Goal: Book appointment/travel/reservation

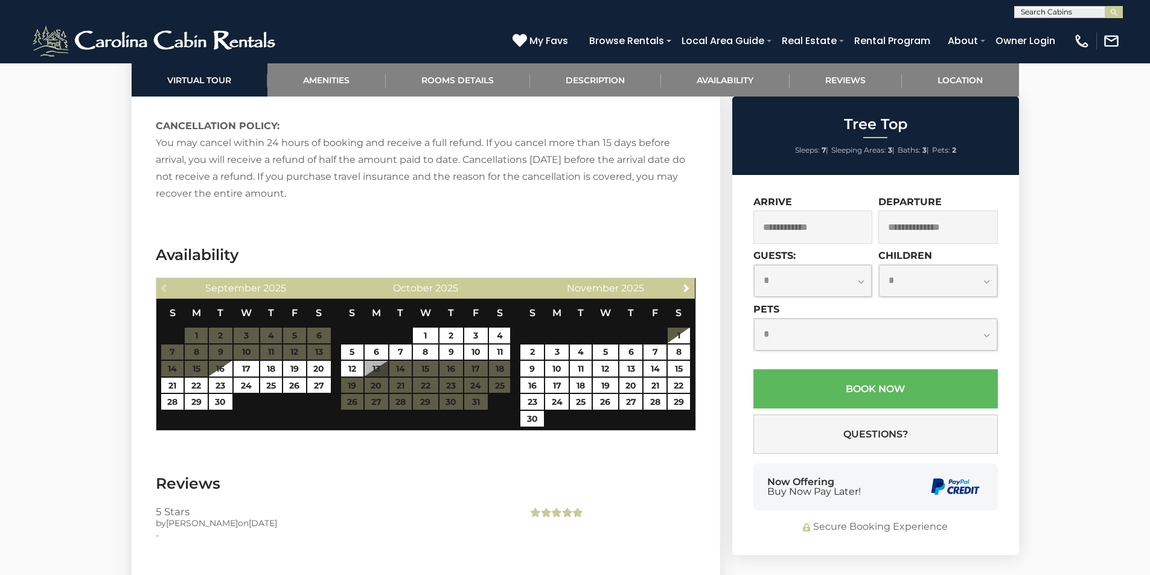
scroll to position [2354, 0]
click at [1071, 12] on input "text" at bounding box center [1068, 14] width 106 height 12
type input "**********"
click at [1076, 40] on li "Pine Ridge Retreat" at bounding box center [1068, 42] width 107 height 11
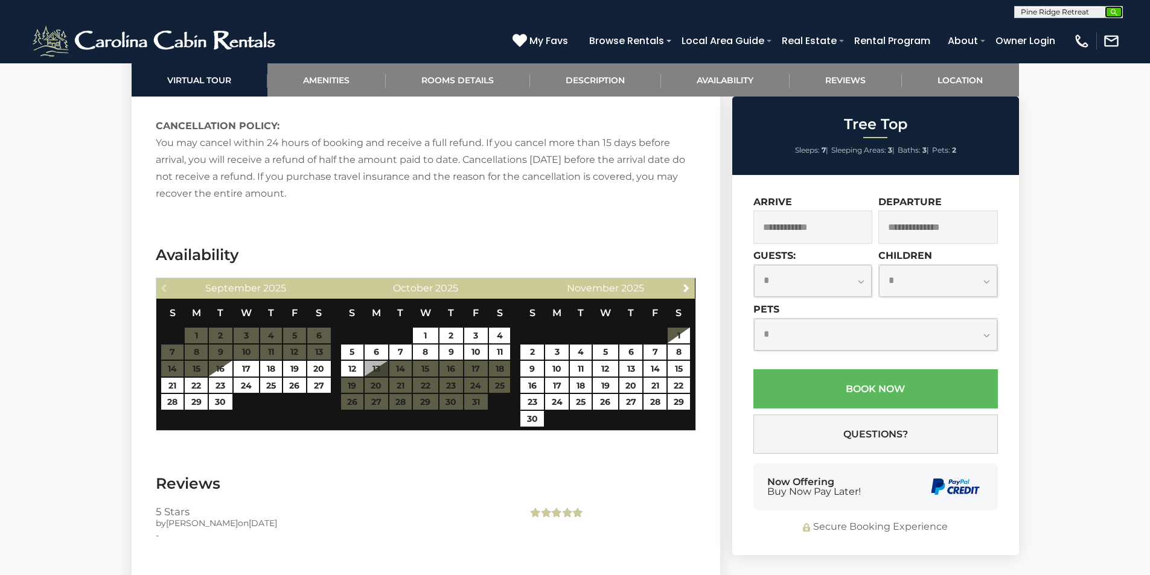
click at [1116, 7] on button "submit" at bounding box center [1114, 12] width 18 height 12
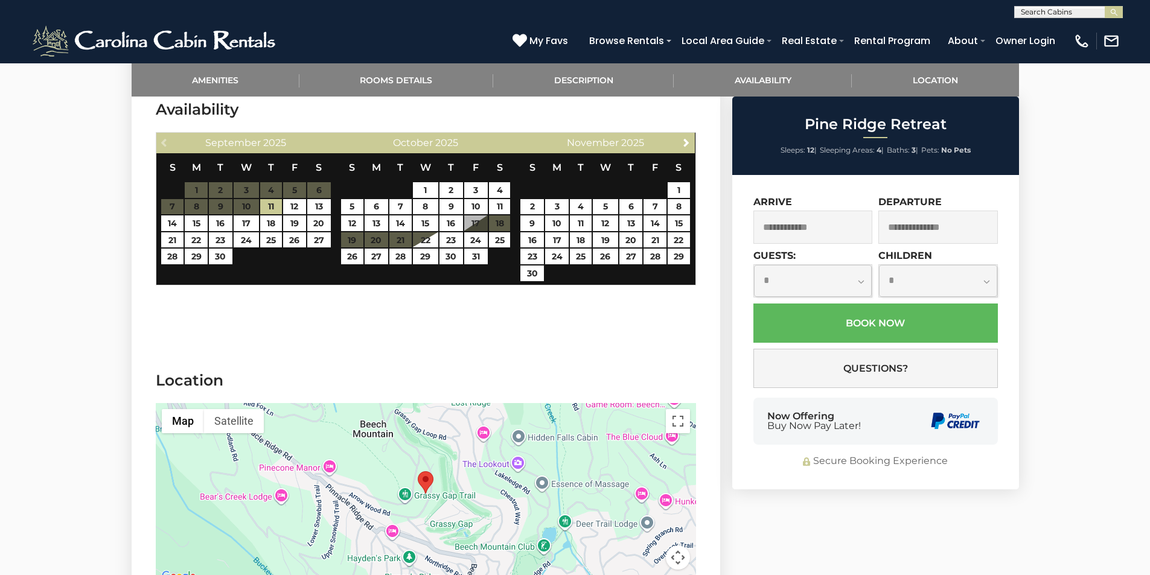
scroll to position [1, 0]
click at [1083, 13] on input "text" at bounding box center [1068, 14] width 106 height 12
type input "*******"
click at [1084, 28] on li "Heavens Door" at bounding box center [1068, 28] width 107 height 11
click at [1115, 12] on img "submit" at bounding box center [1114, 12] width 9 height 9
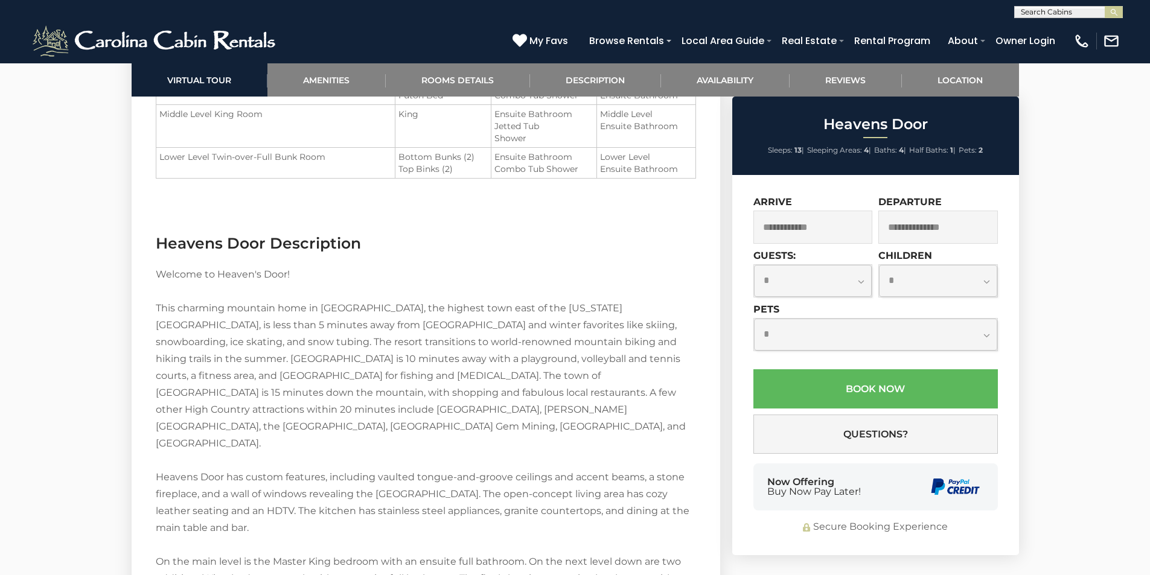
scroll to position [1570, 0]
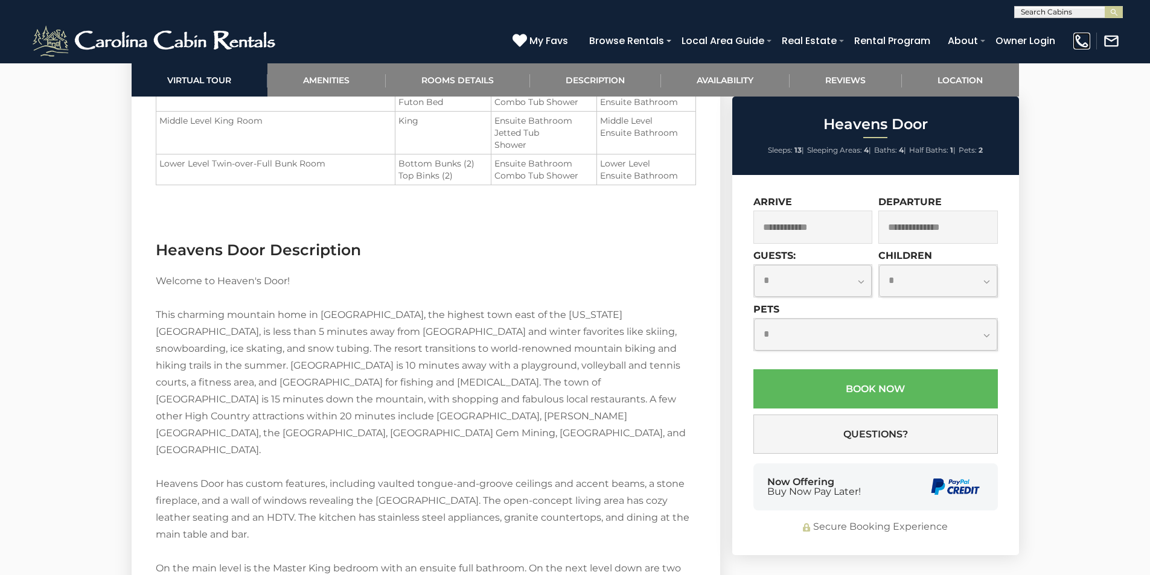
click at [1084, 43] on img at bounding box center [1081, 41] width 17 height 17
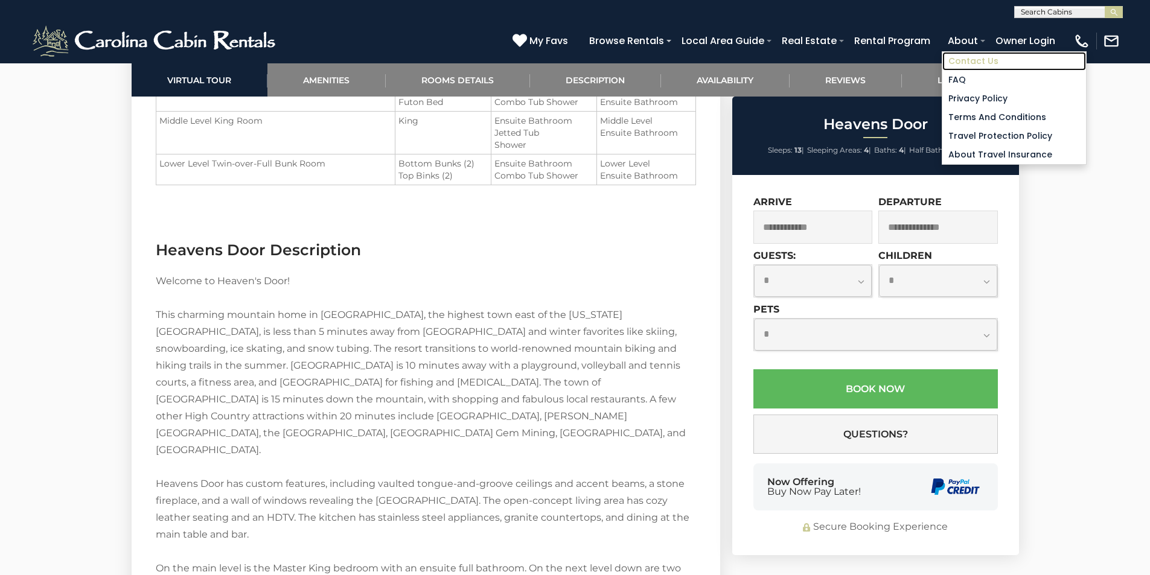
click at [970, 56] on link "Contact Us" at bounding box center [1014, 61] width 144 height 19
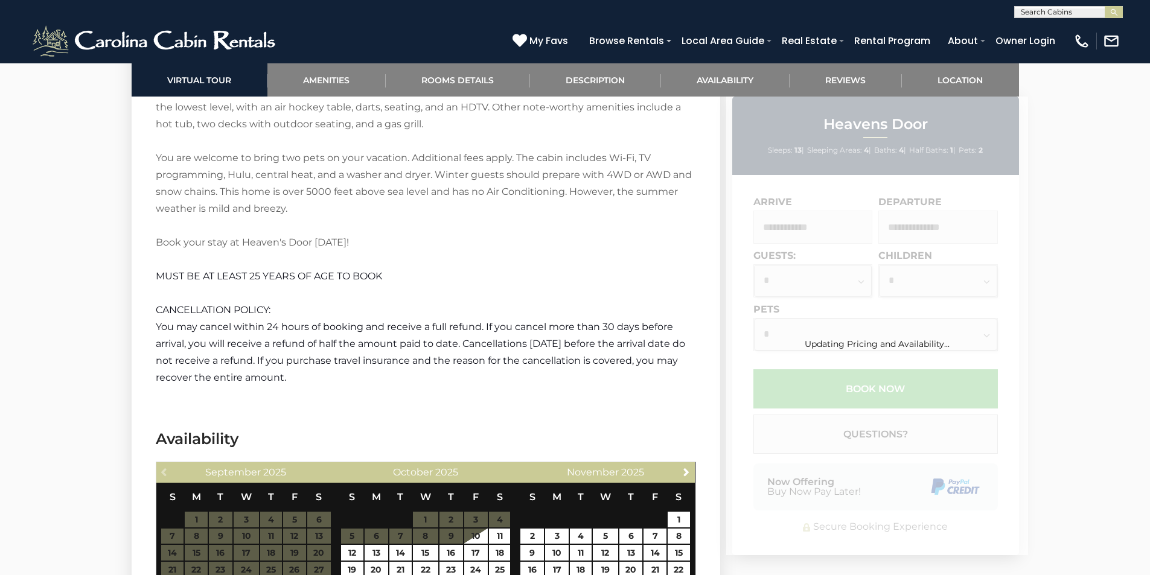
scroll to position [2323, 0]
